Goal: Information Seeking & Learning: Find specific fact

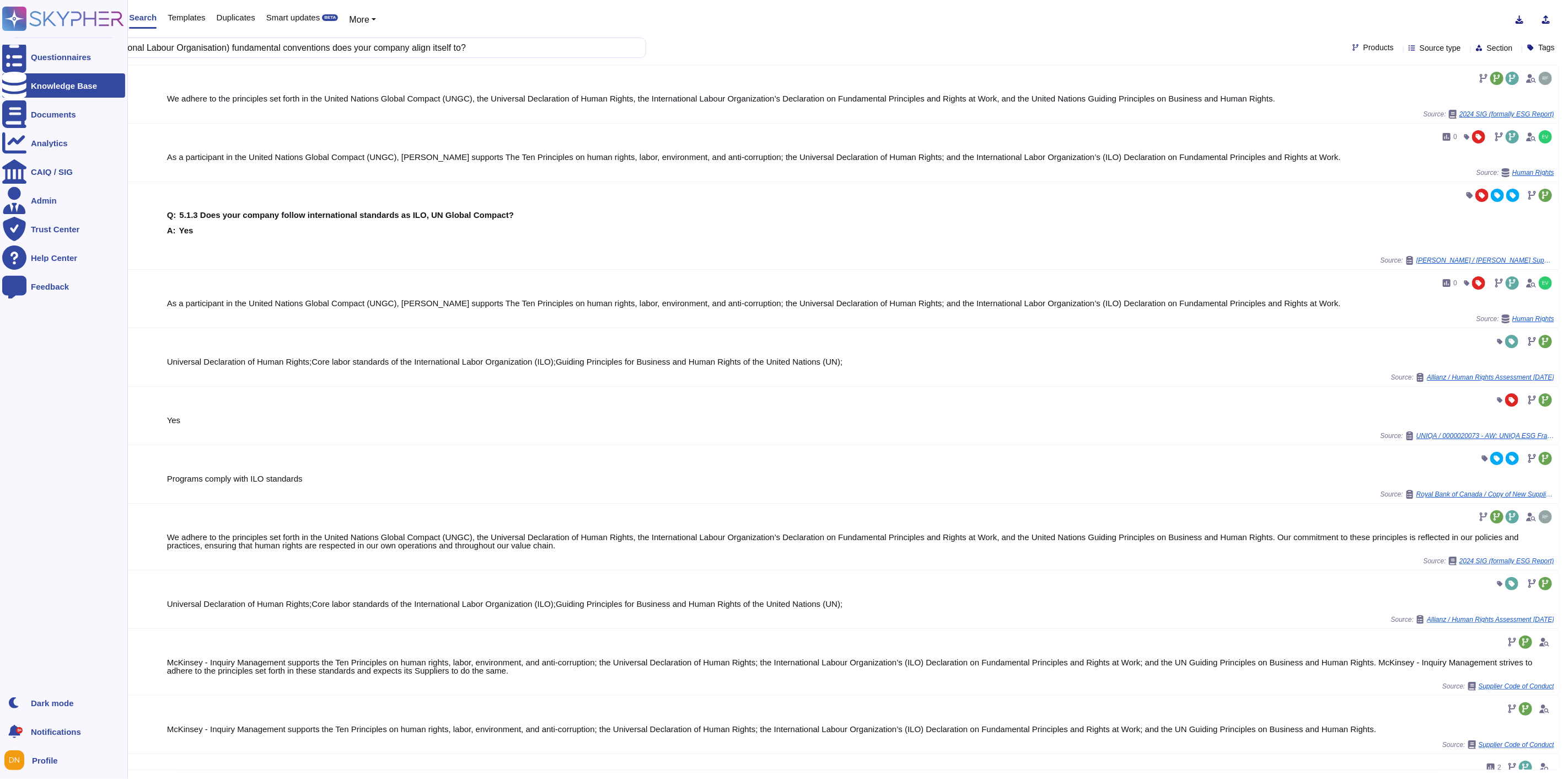
click at [0, 55] on div "Questionnaires Knowledge Base Documents Analytics CAIQ / SIG Admin Trust Center…" at bounding box center [784, 390] width 1568 height 779
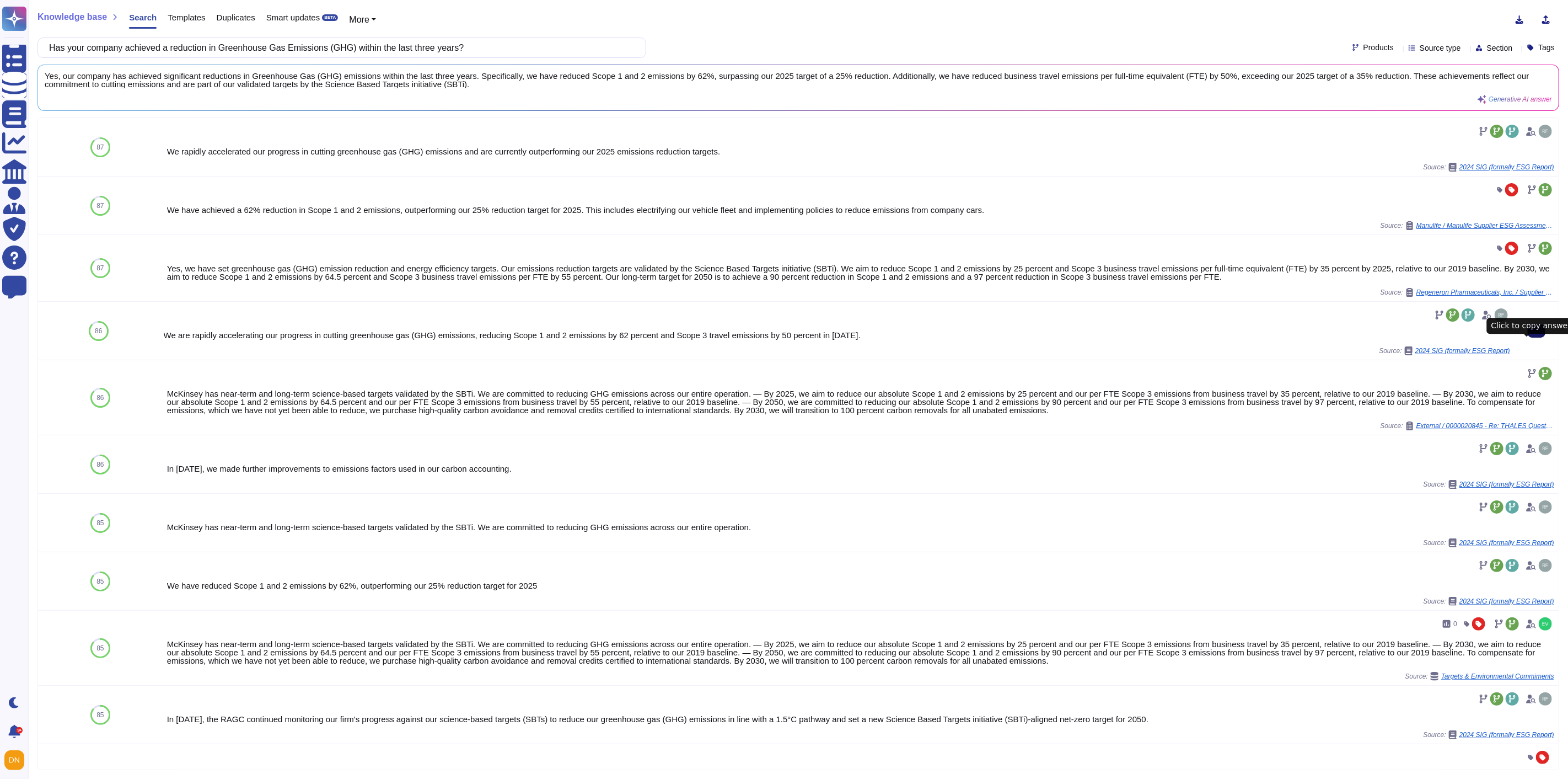
click at [1537, 331] on icon at bounding box center [1537, 331] width 0 height 0
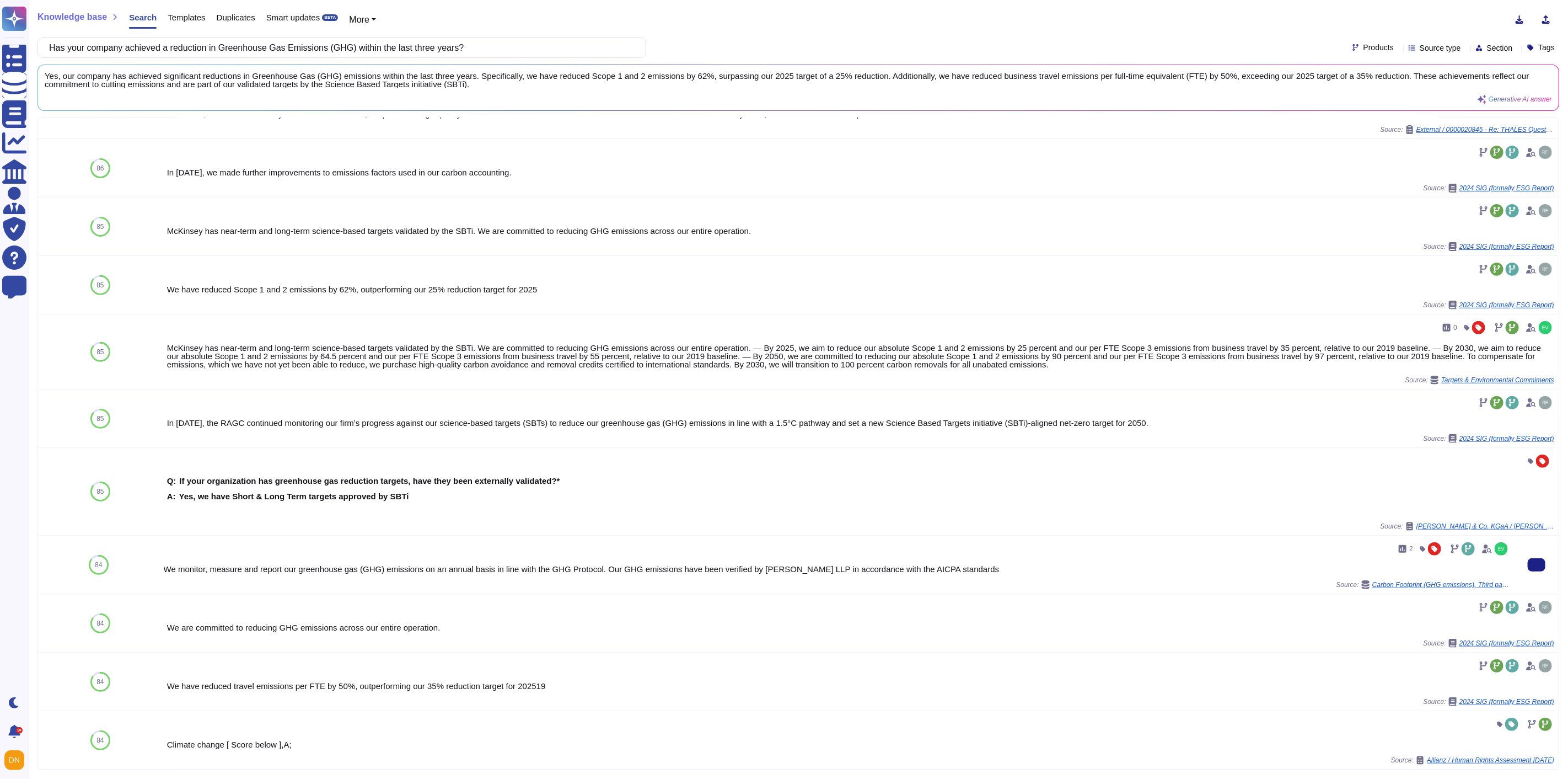
scroll to position [255, 0]
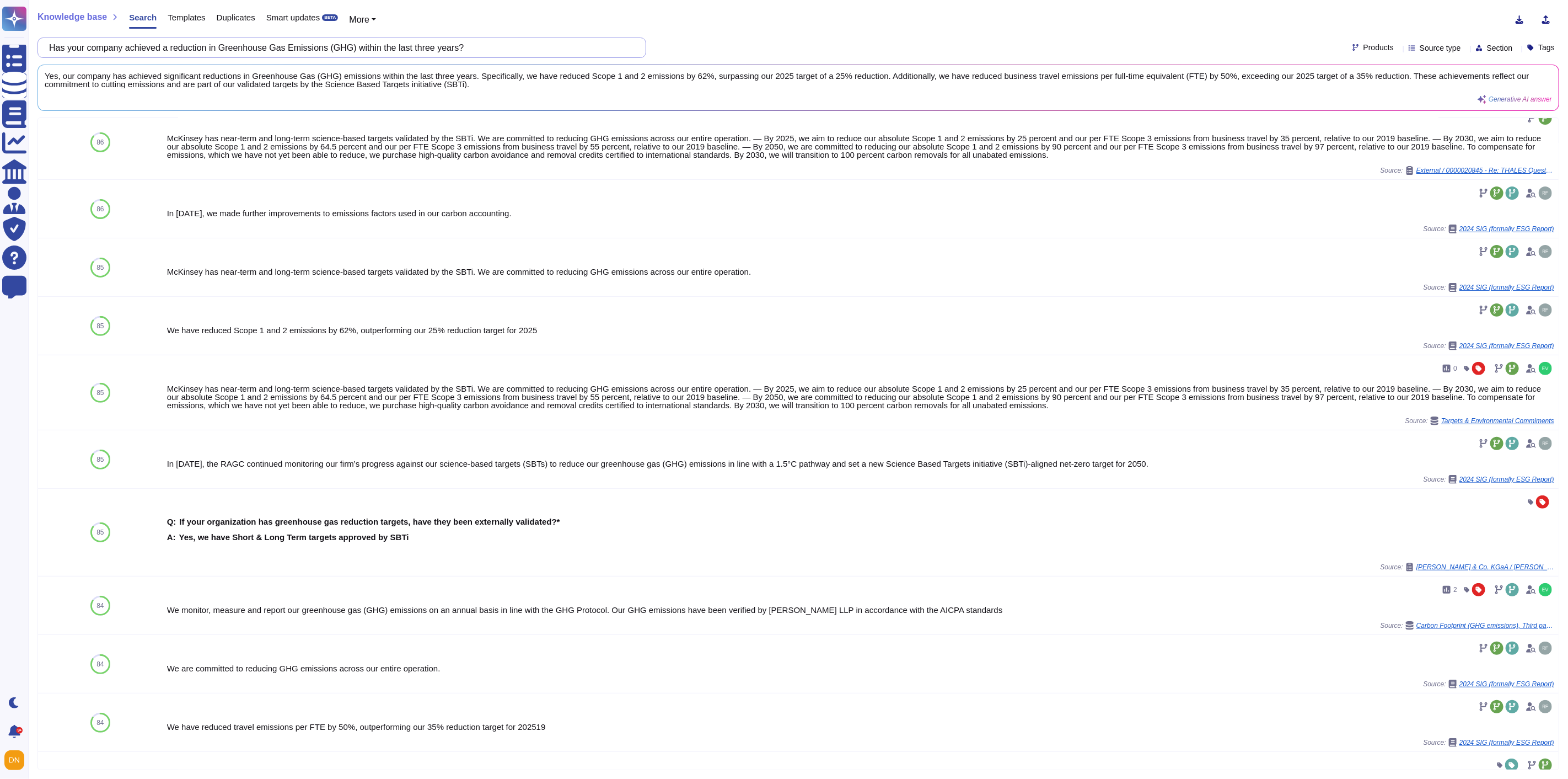
click at [472, 50] on input "Has your company achieved a reduction in Greenhouse Gas Emissions (GHG) within …" at bounding box center [339, 48] width 591 height 19
drag, startPoint x: 72, startPoint y: 48, endPoint x: 50, endPoint y: 48, distance: 22.0
click at [50, 48] on div "Has your company achieved a reduction in Greenhouse Gas Emissions (GHG) within …" at bounding box center [342, 48] width 609 height 21
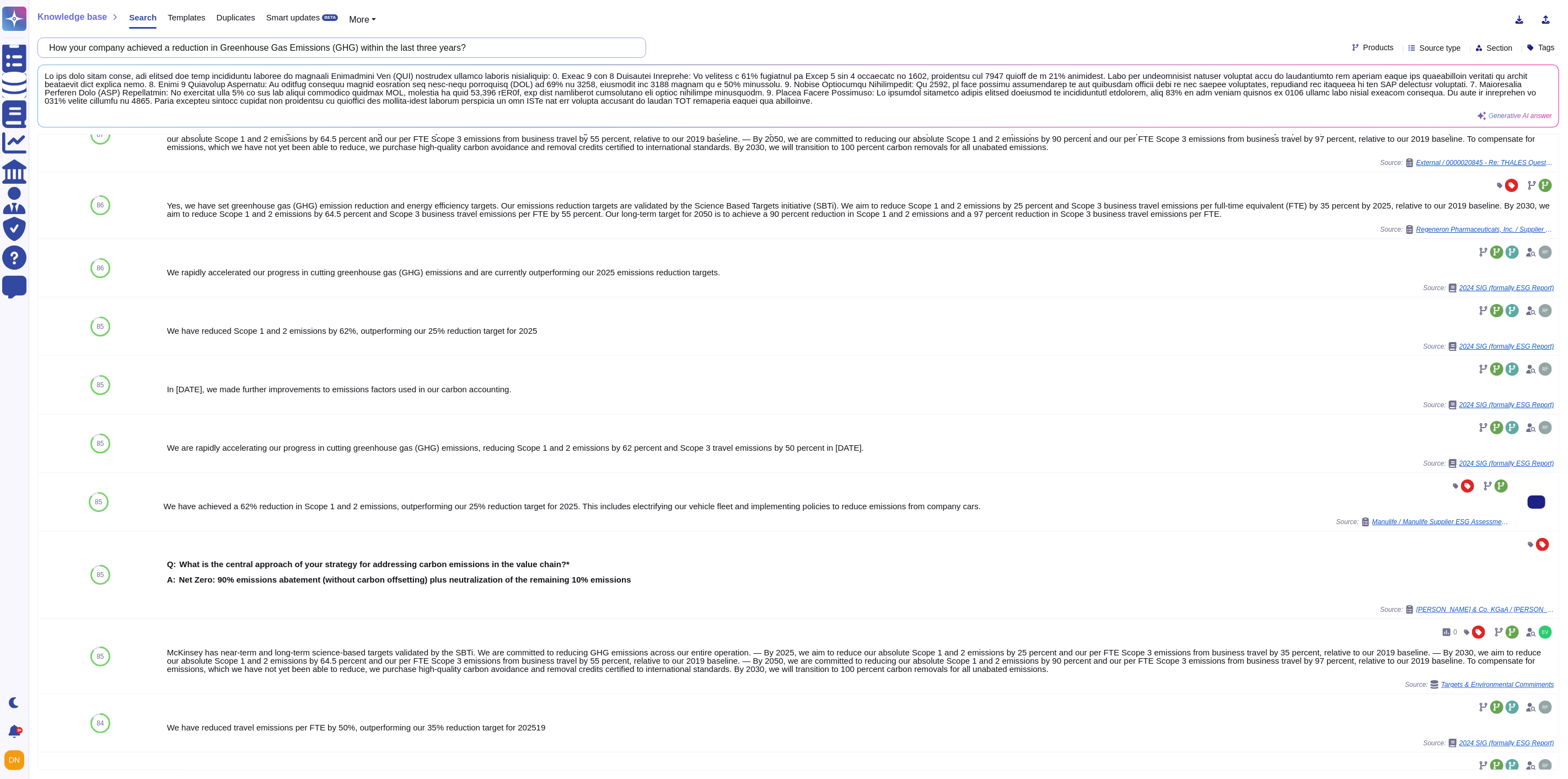
scroll to position [0, 0]
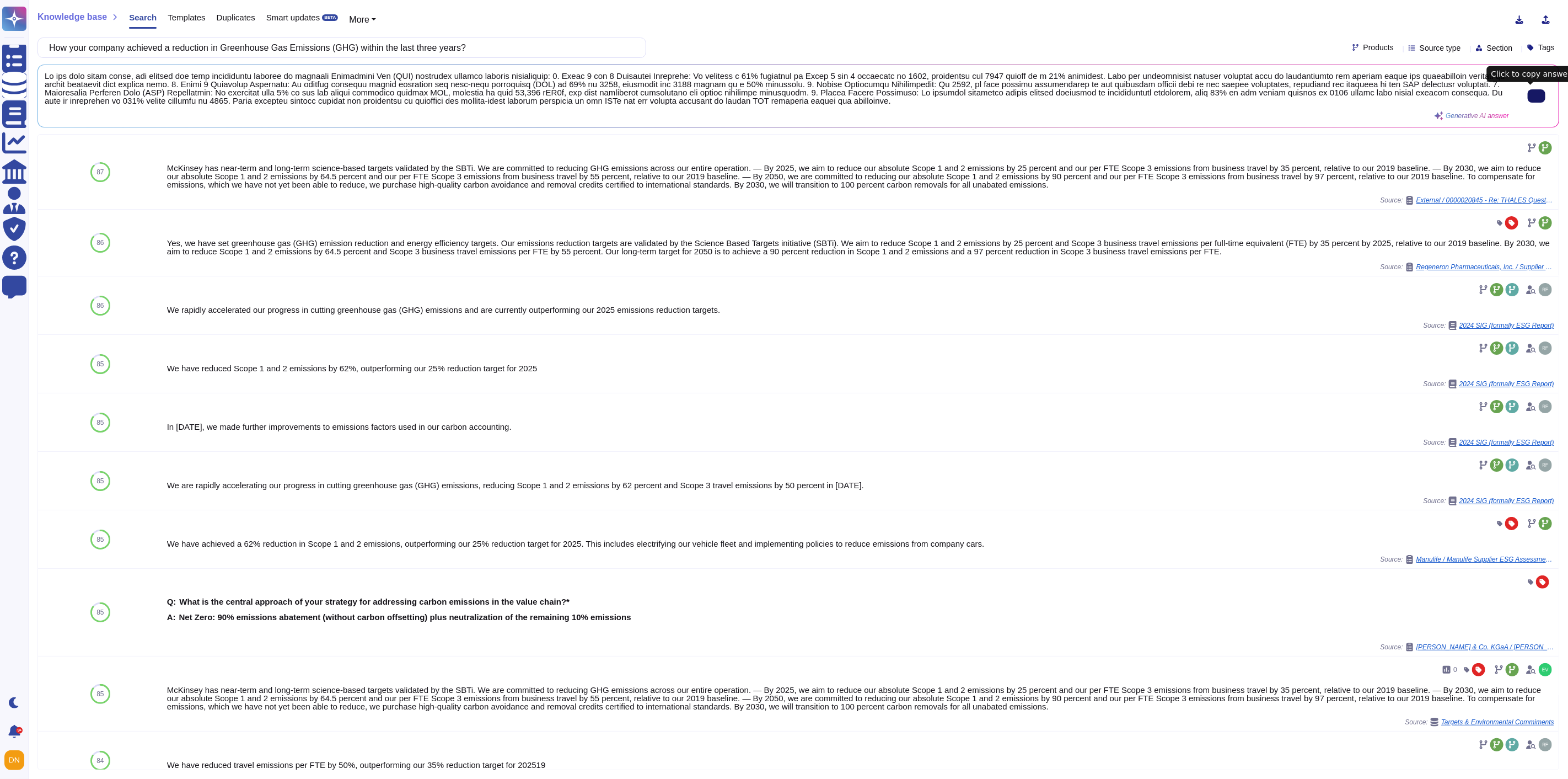
click at [1537, 96] on icon at bounding box center [1537, 96] width 0 height 0
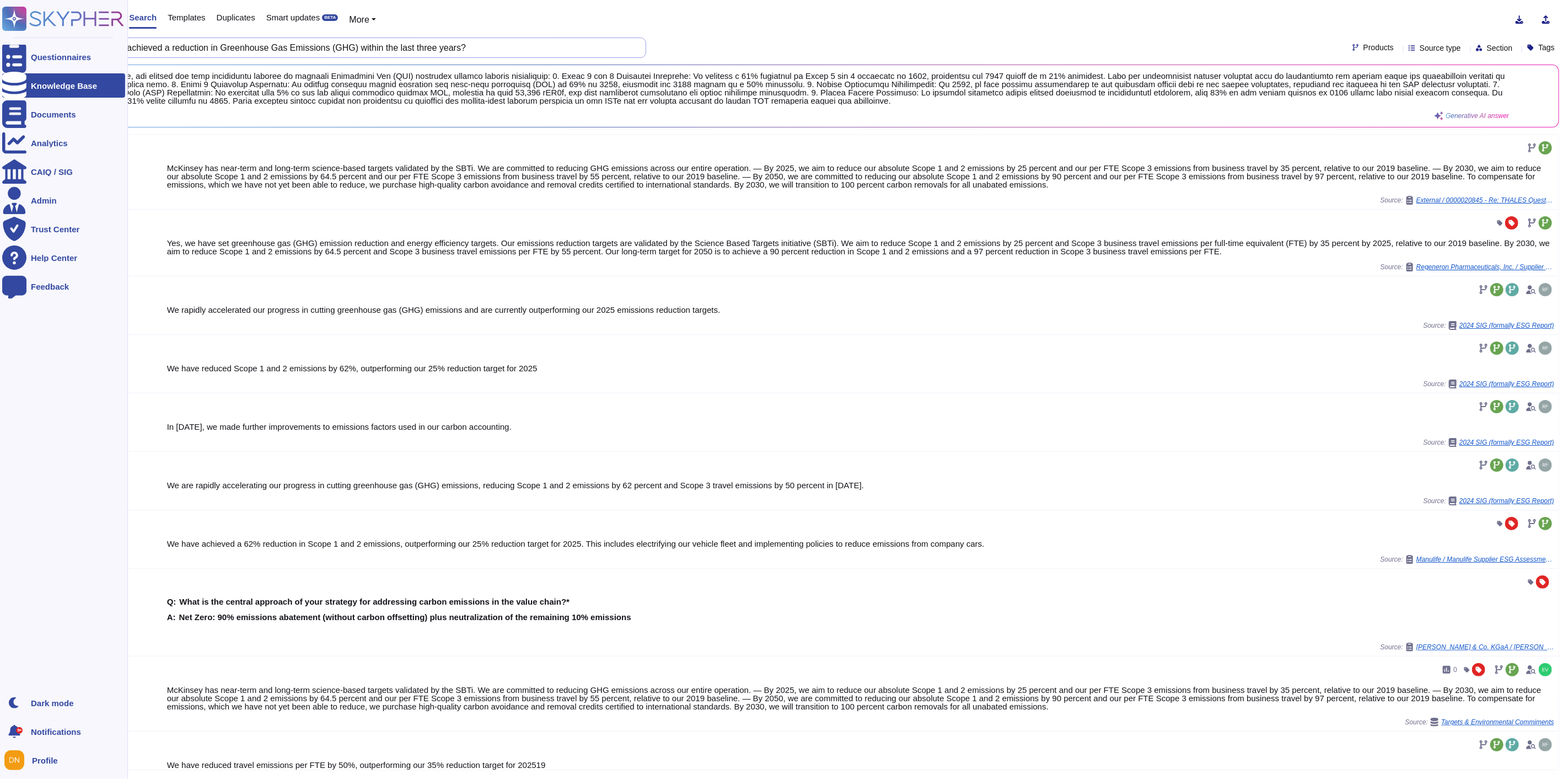
drag, startPoint x: 509, startPoint y: 52, endPoint x: 0, endPoint y: 33, distance: 509.4
click at [0, 33] on div "Questionnaires Knowledge Base Documents Analytics CAIQ / SIG Admin Trust Center…" at bounding box center [784, 390] width 1568 height 779
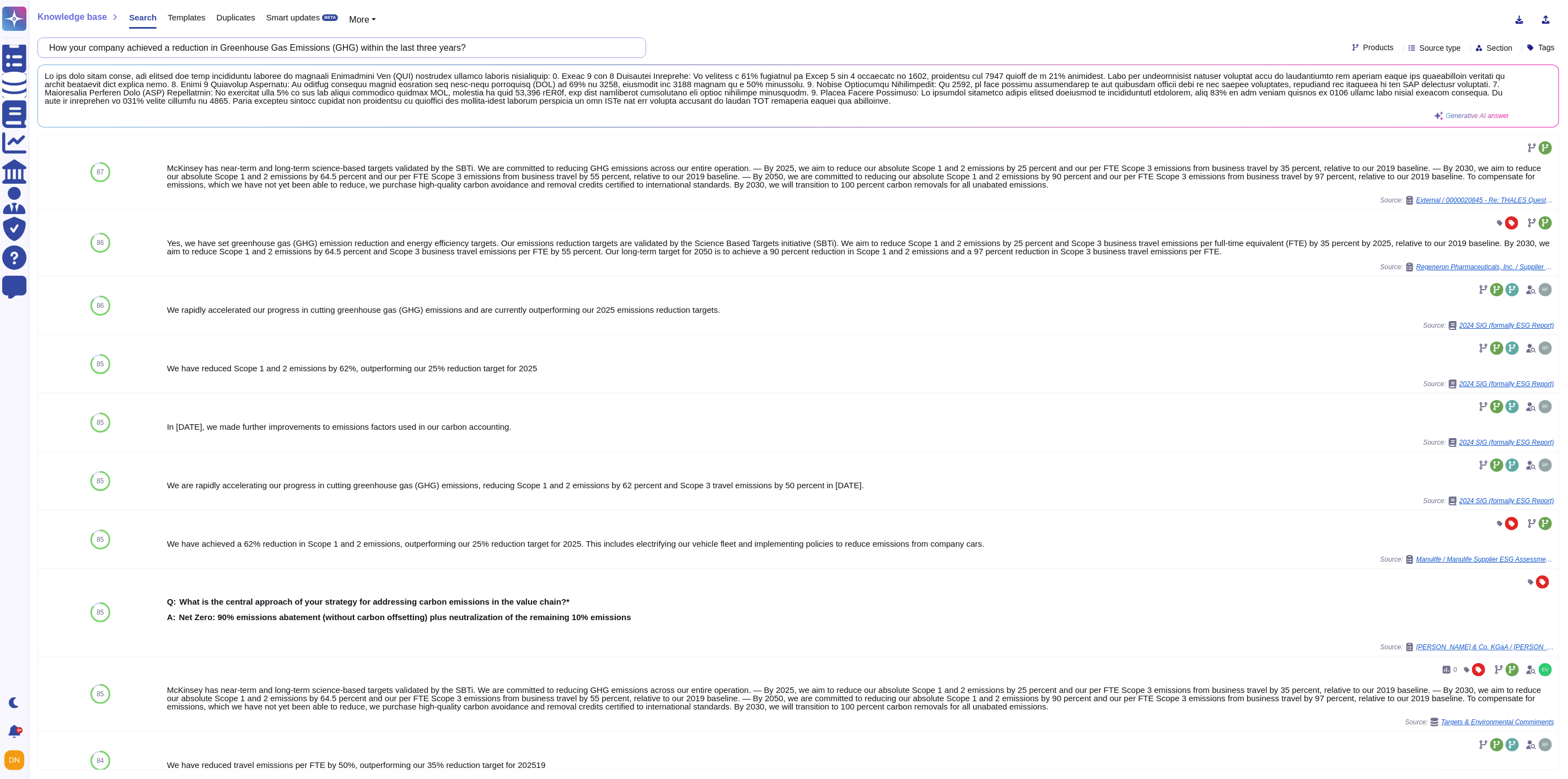
paste input "What percentage of your carbon emissions do you currently, or intend to, offset…"
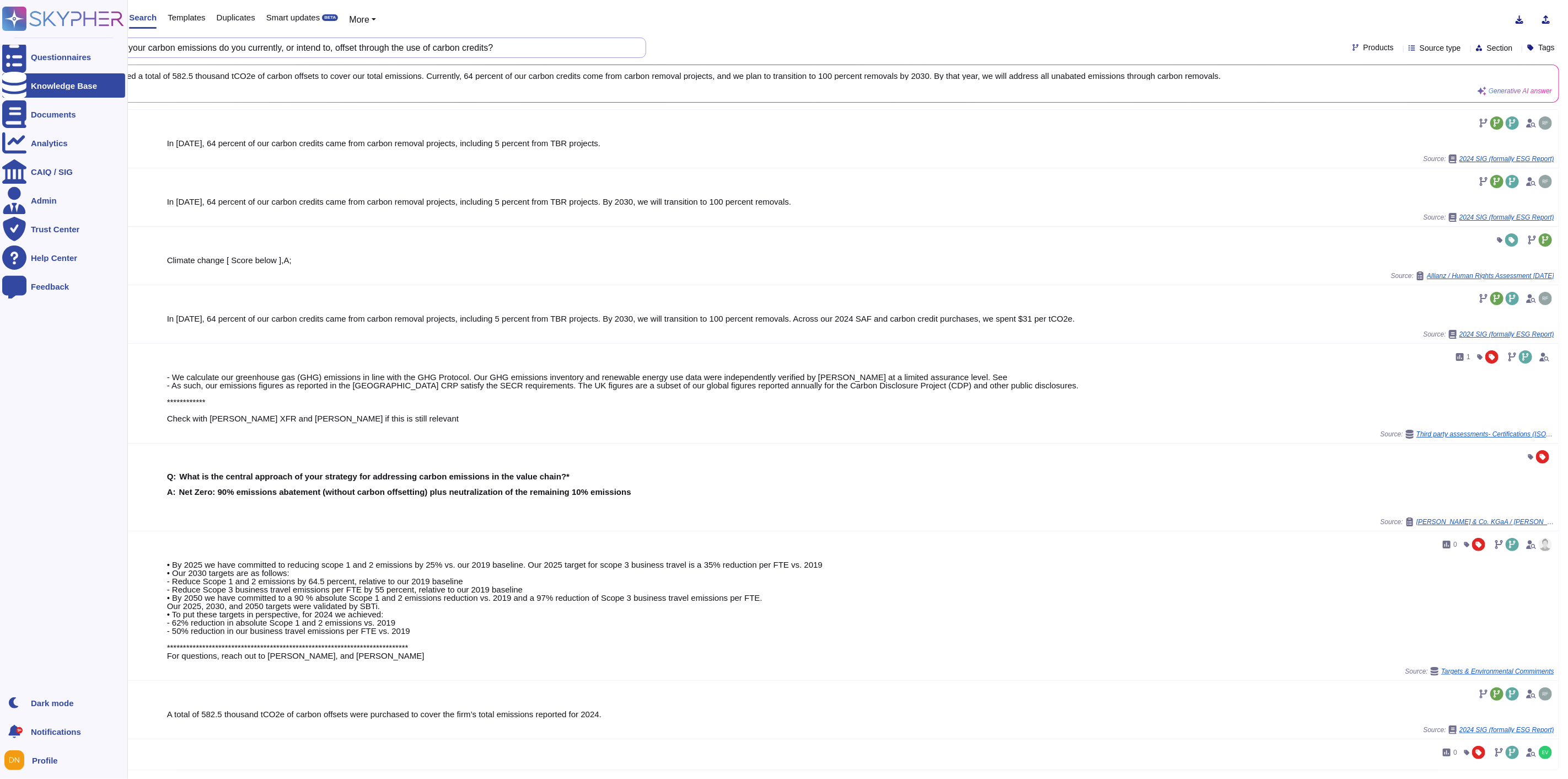
drag, startPoint x: 542, startPoint y: 50, endPoint x: 10, endPoint y: 39, distance: 532.1
click at [10, 39] on div "Questionnaires Knowledge Base Documents Analytics CAIQ / SIG Admin Trust Center…" at bounding box center [784, 390] width 1568 height 779
paste input "Does your company have a carbon credit certificate"
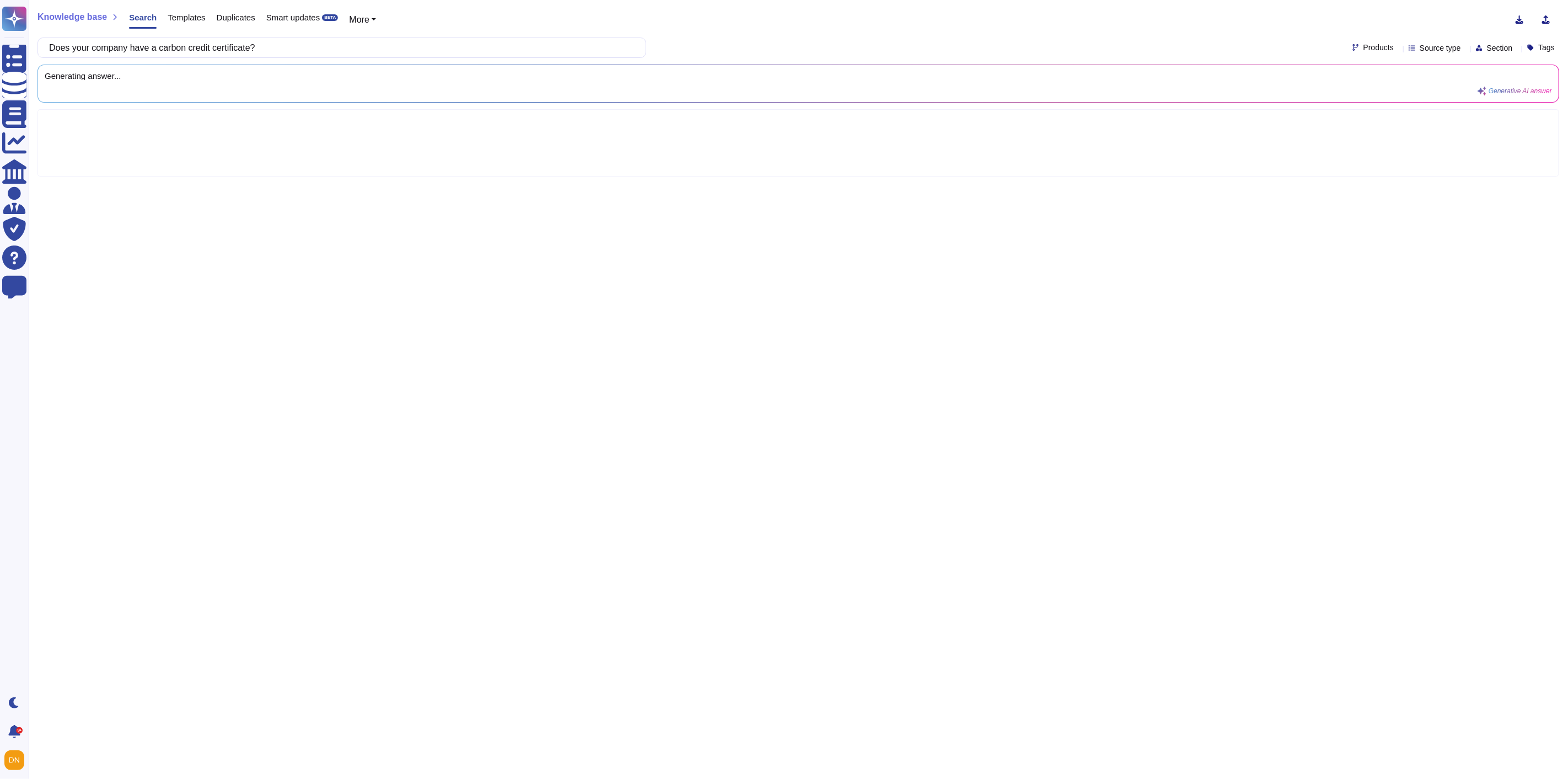
type input "Does your company have a carbon credit certificate?"
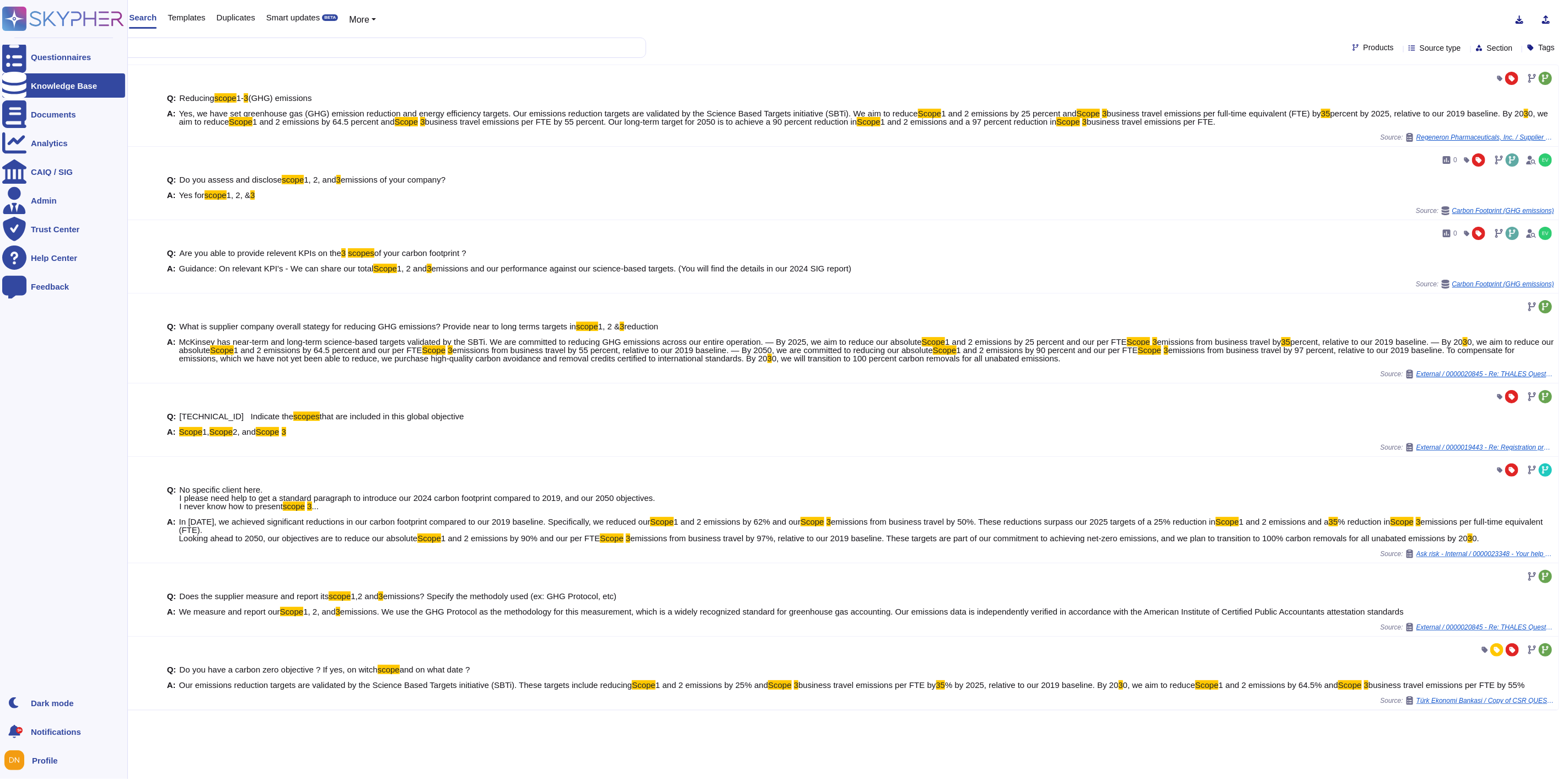
drag, startPoint x: 137, startPoint y: 48, endPoint x: 0, endPoint y: 46, distance: 137.0
click at [0, 46] on div "Questionnaires Knowledge Base Documents Analytics CAIQ / SIG Admin Trust Center…" at bounding box center [784, 390] width 1568 height 779
